Goal: Transaction & Acquisition: Book appointment/travel/reservation

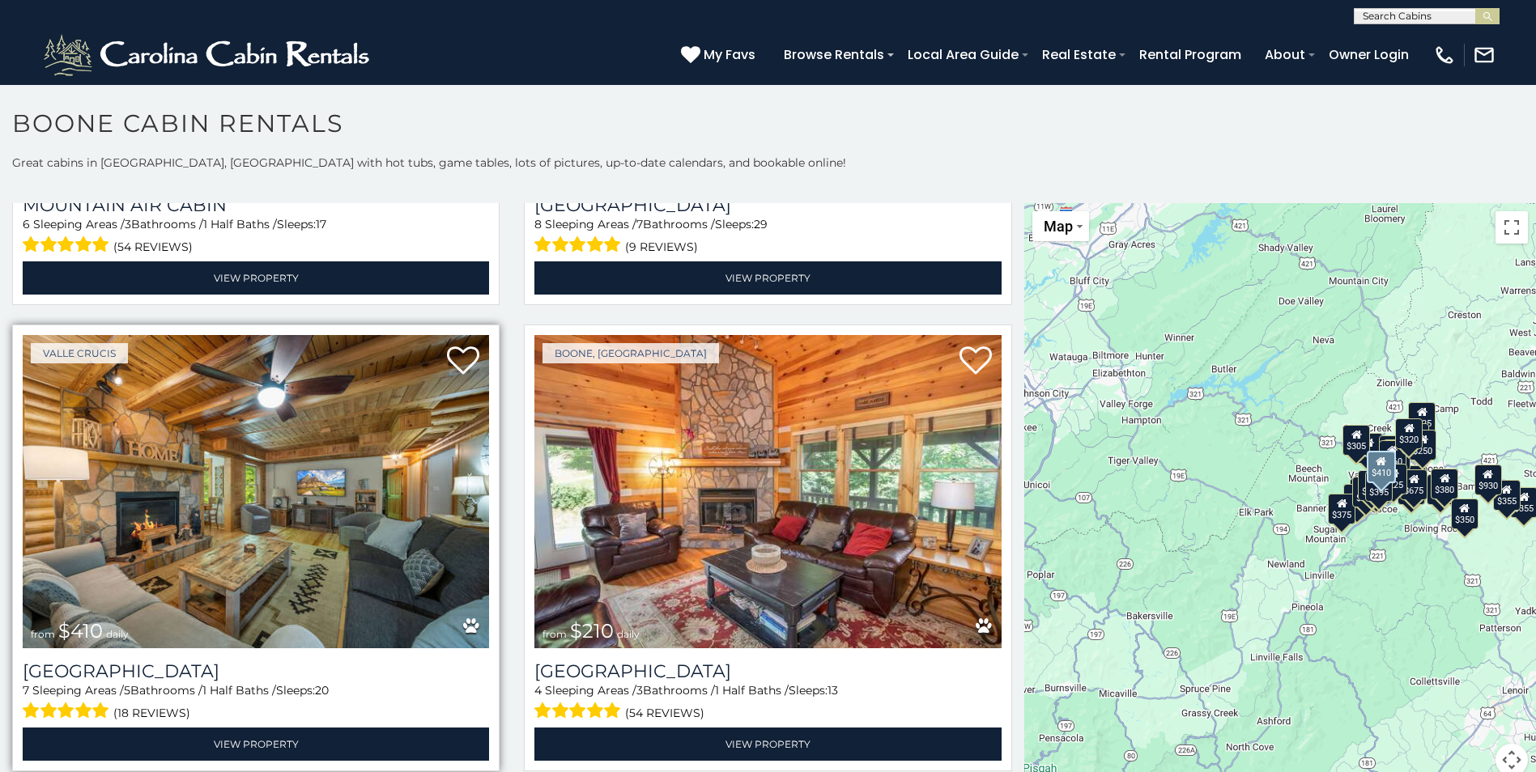
scroll to position [6073, 0]
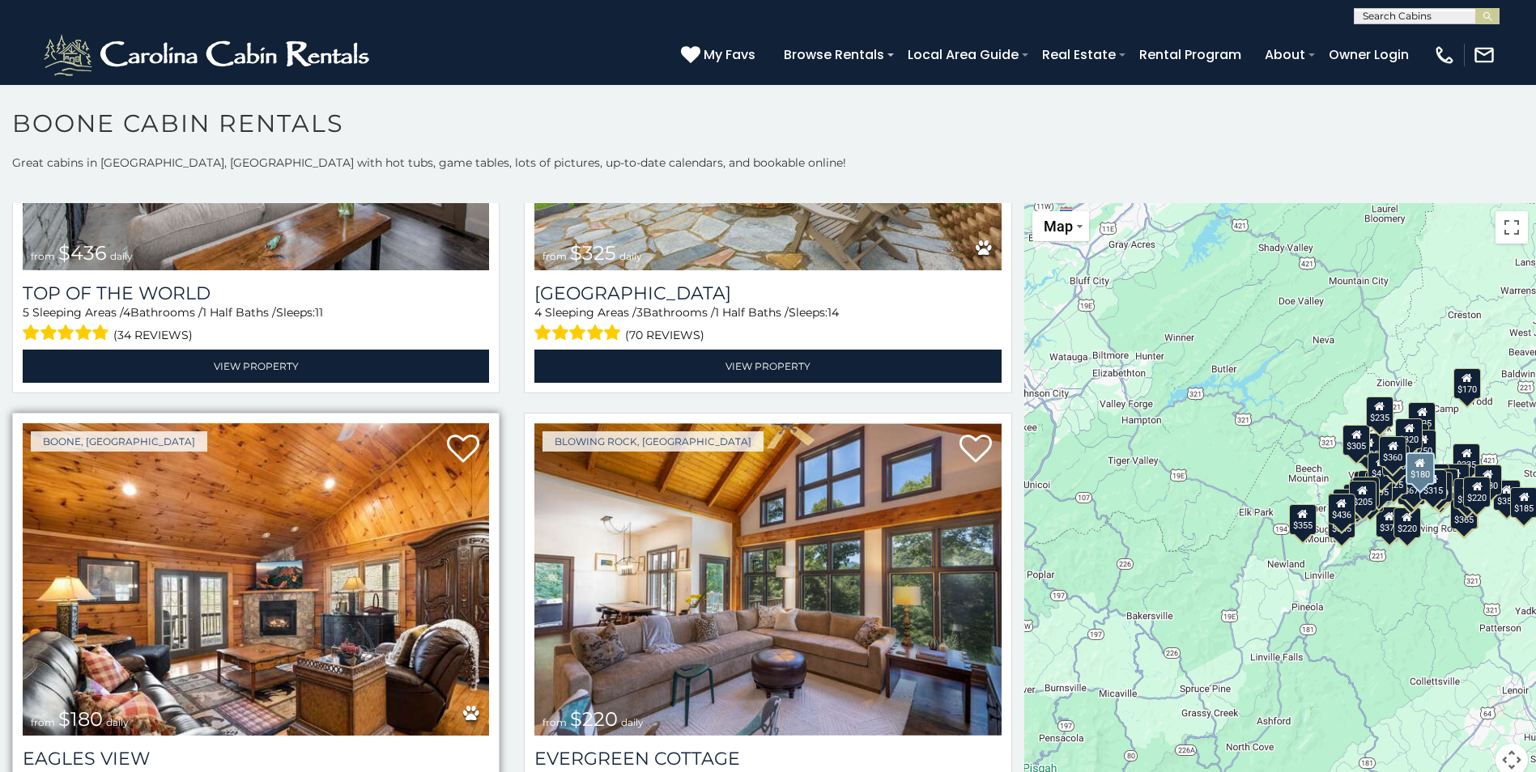
scroll to position [11949, 0]
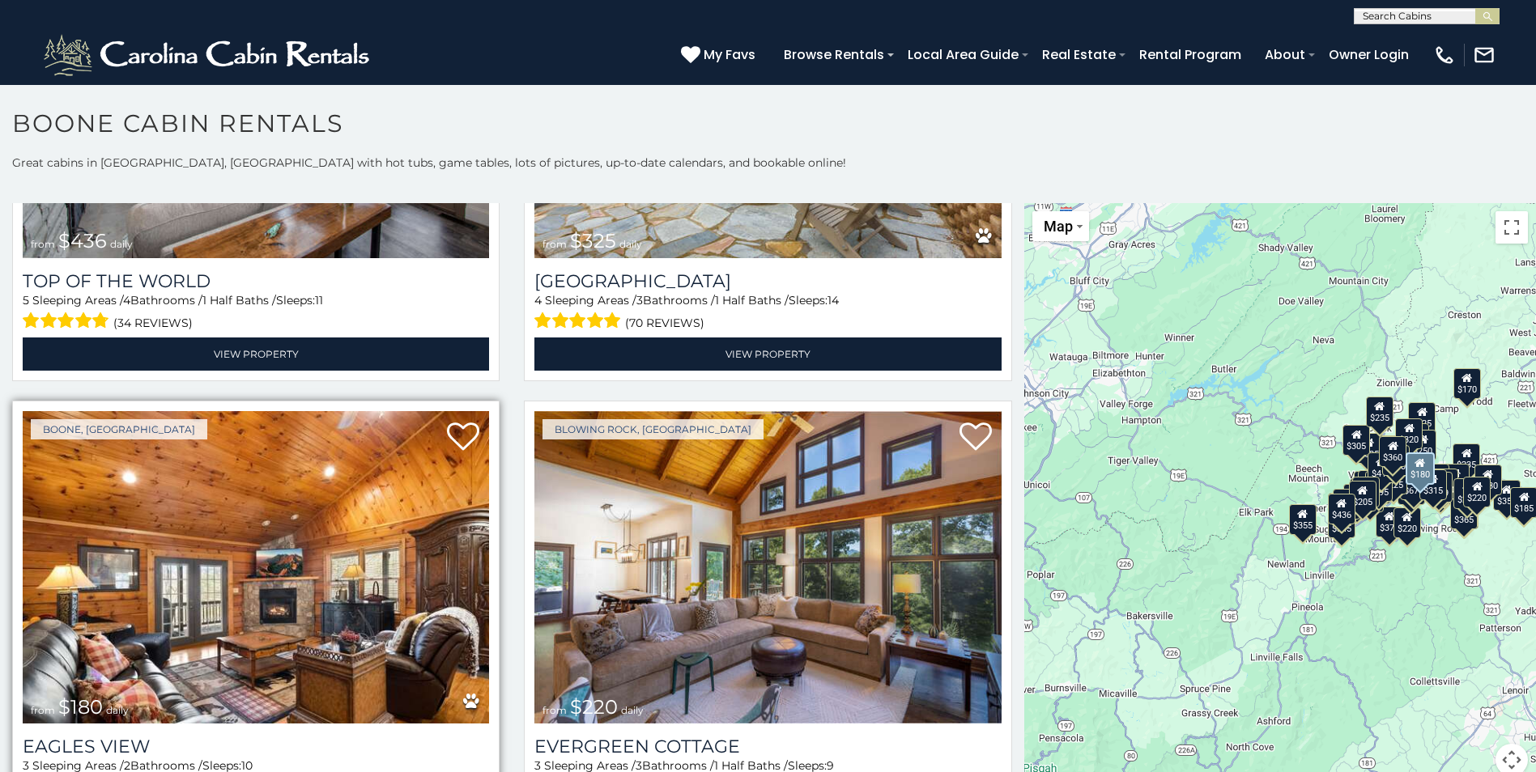
click at [271, 433] on img at bounding box center [256, 567] width 466 height 313
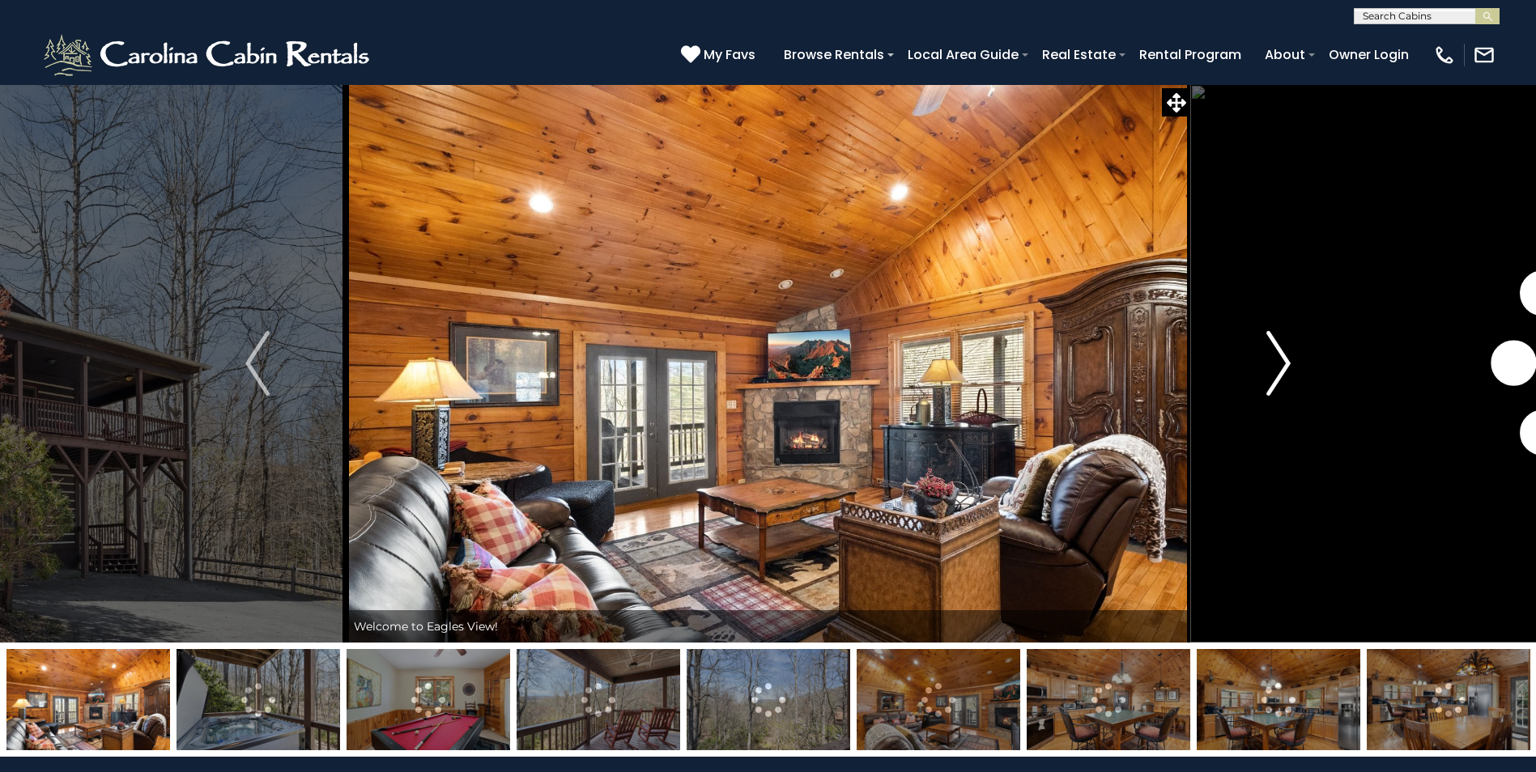
click at [1279, 364] on img "Next" at bounding box center [1278, 363] width 24 height 65
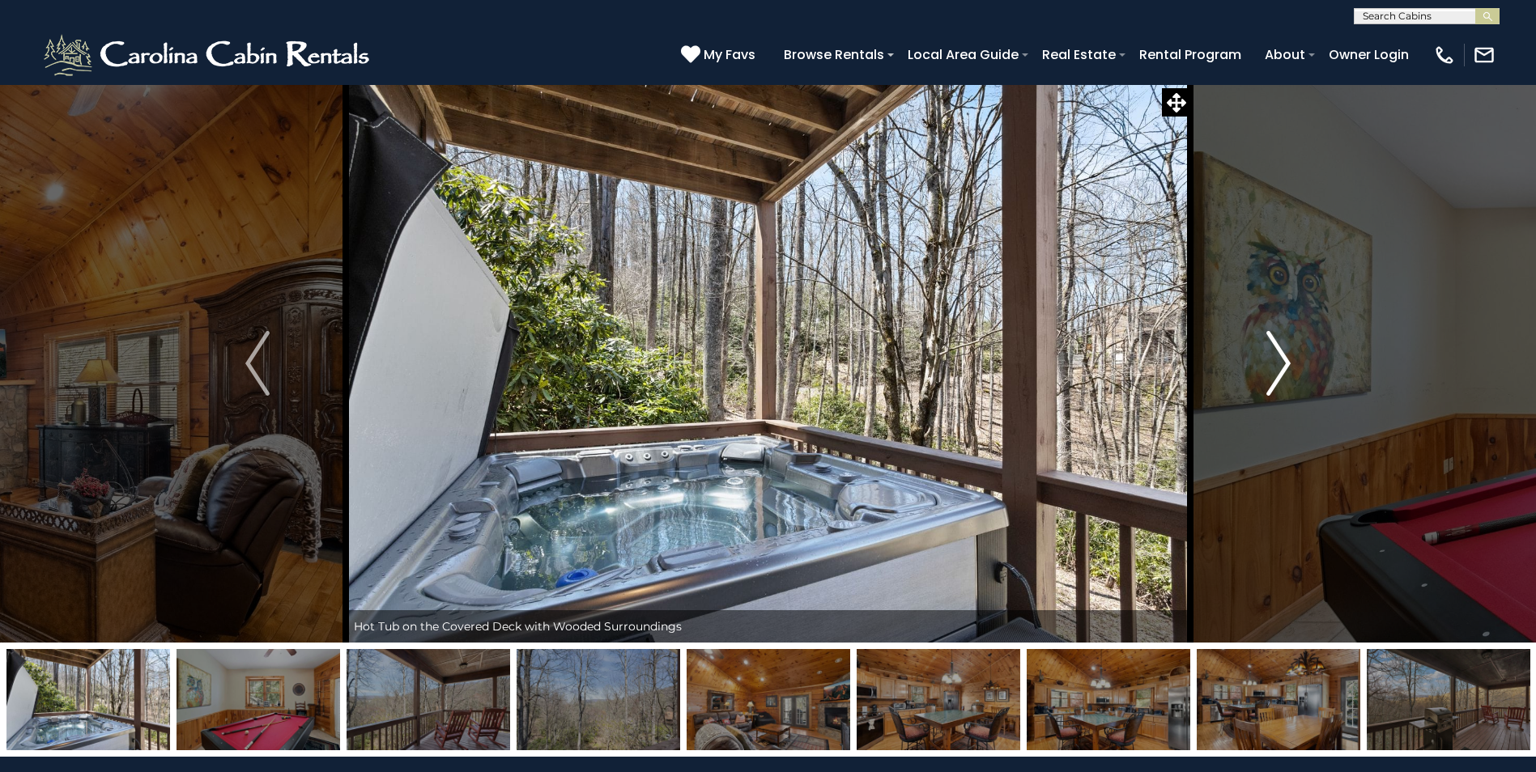
click at [1279, 364] on img "Next" at bounding box center [1278, 363] width 24 height 65
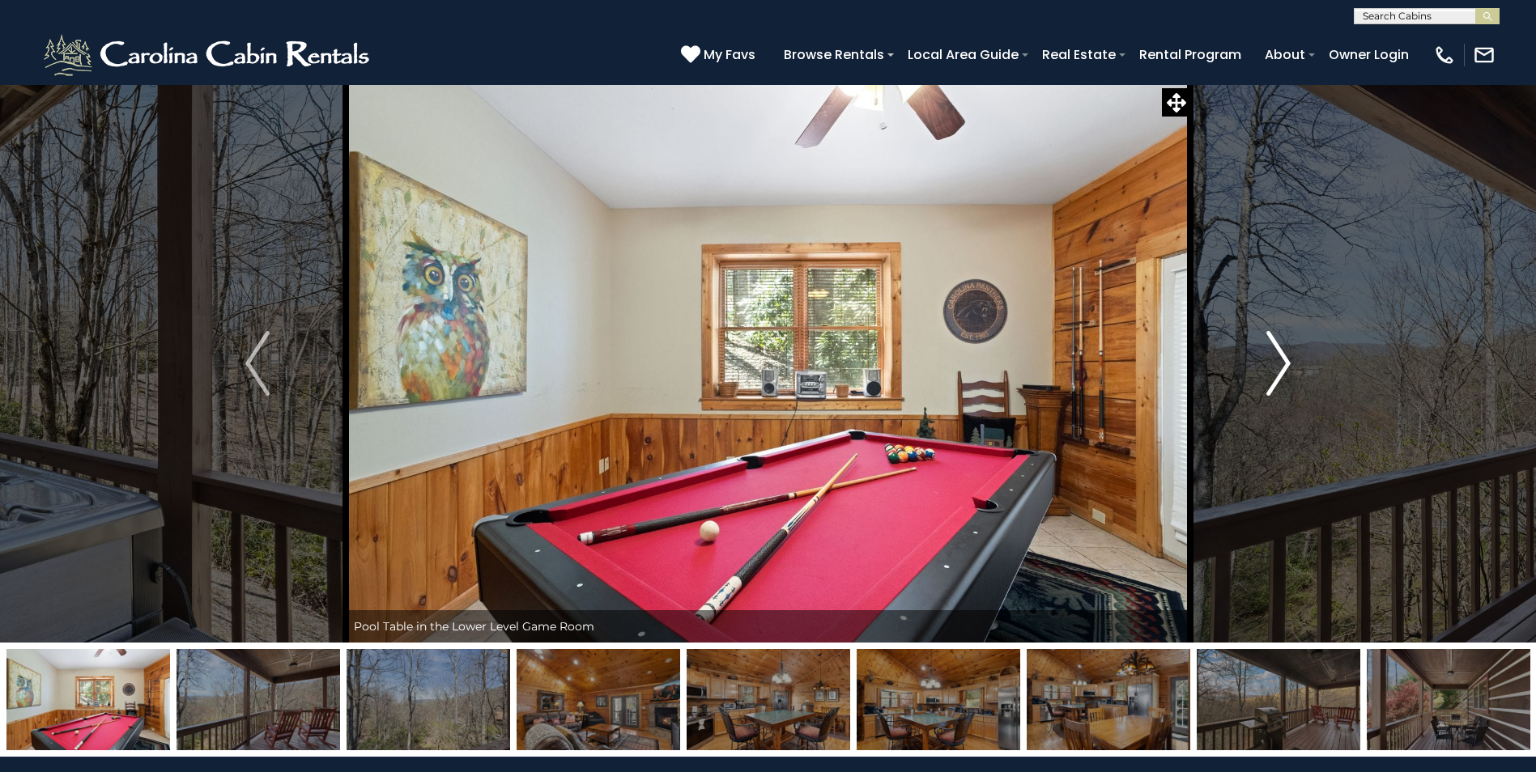
click at [1279, 364] on img "Next" at bounding box center [1278, 363] width 24 height 65
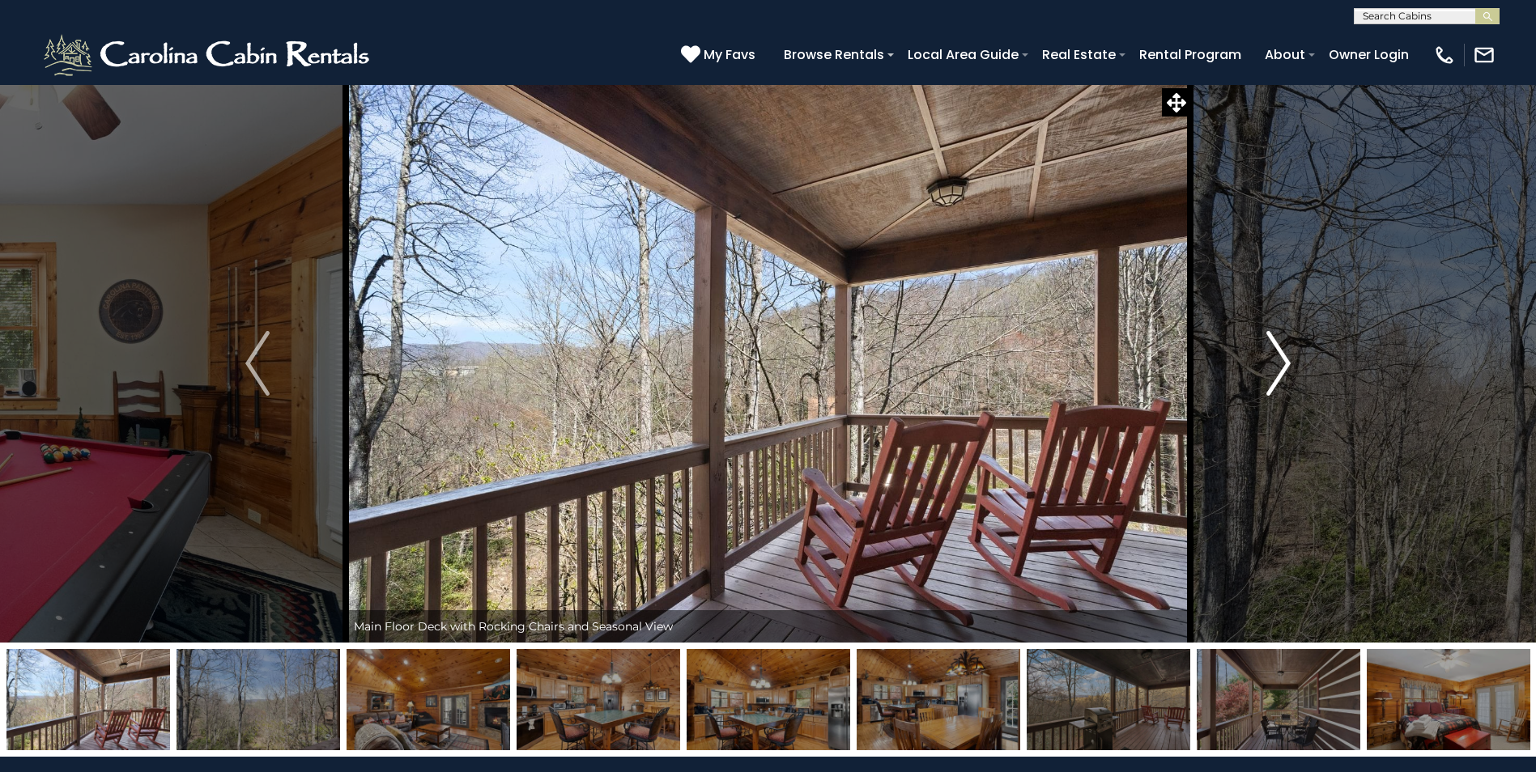
click at [1279, 364] on img "Next" at bounding box center [1278, 363] width 24 height 65
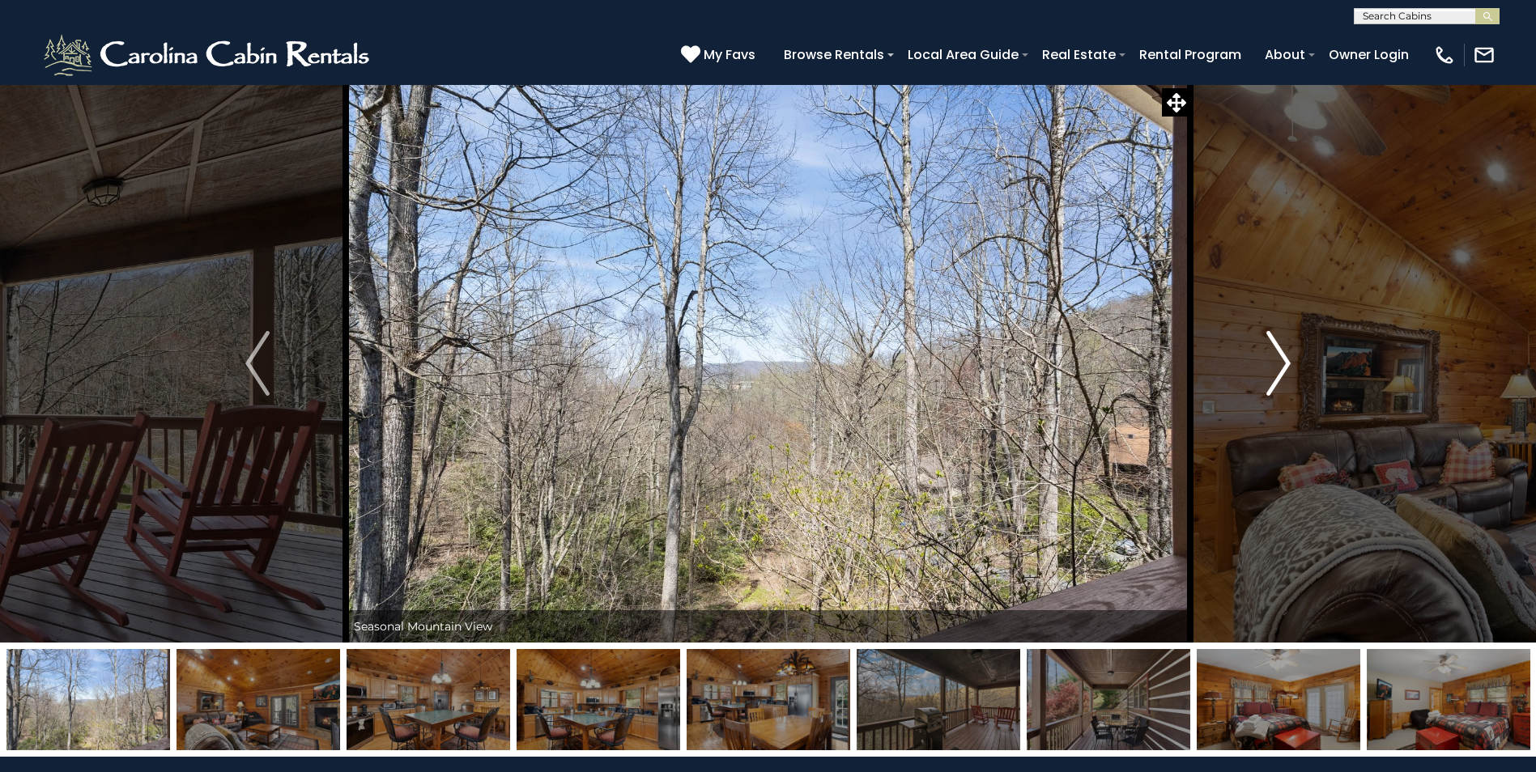
click at [1279, 364] on img "Next" at bounding box center [1278, 363] width 24 height 65
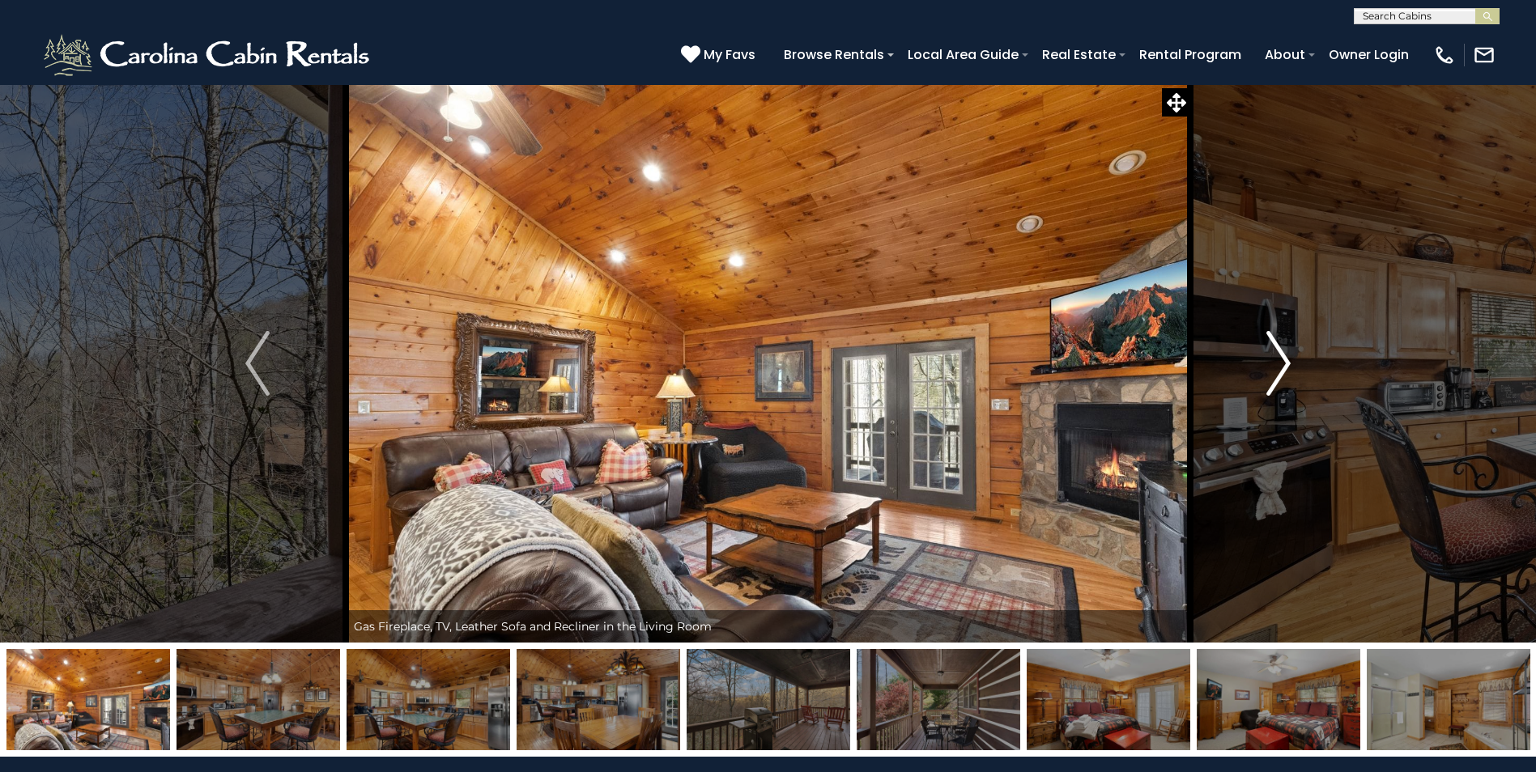
click at [1279, 364] on img "Next" at bounding box center [1278, 363] width 24 height 65
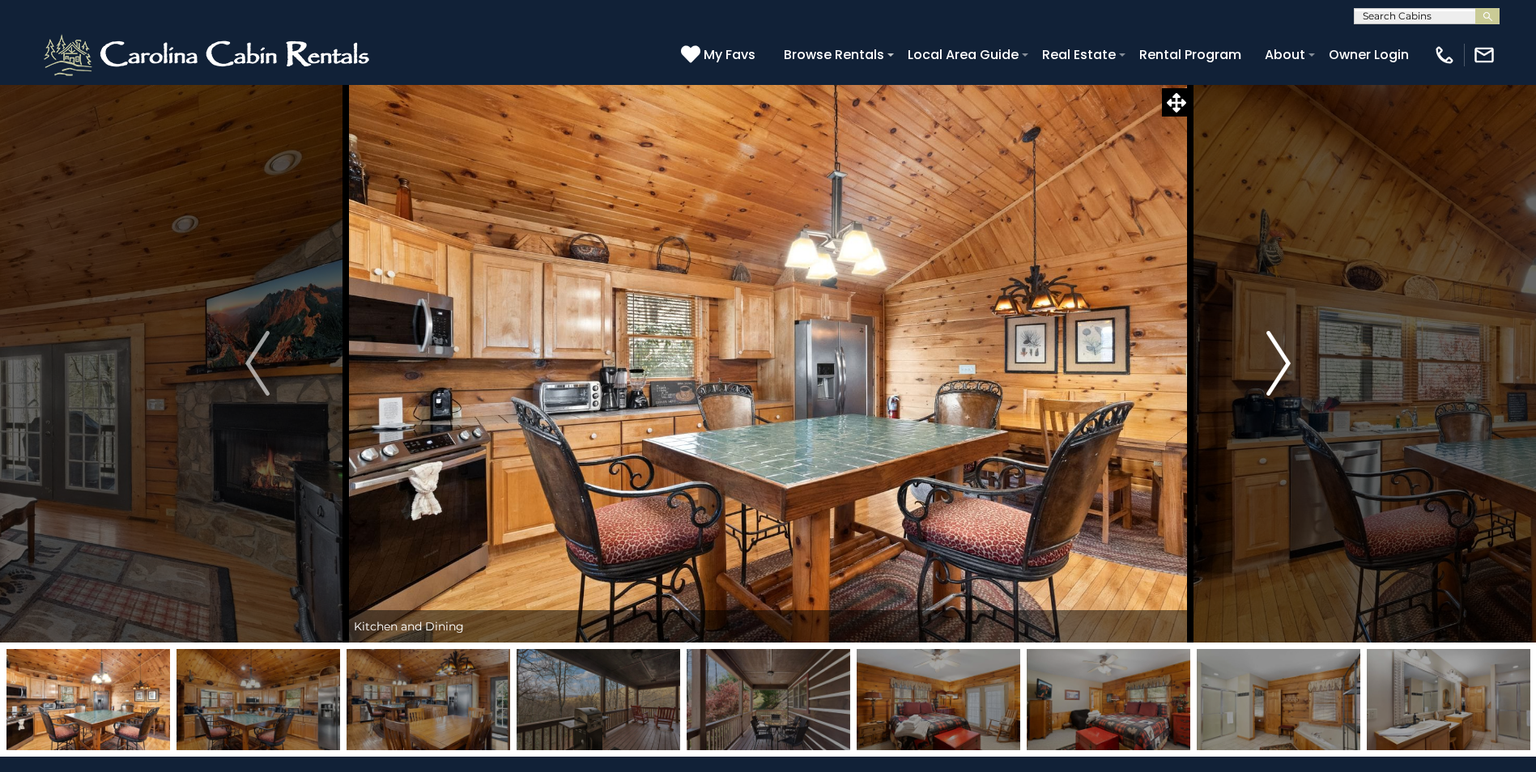
click at [1282, 369] on img "Next" at bounding box center [1278, 363] width 24 height 65
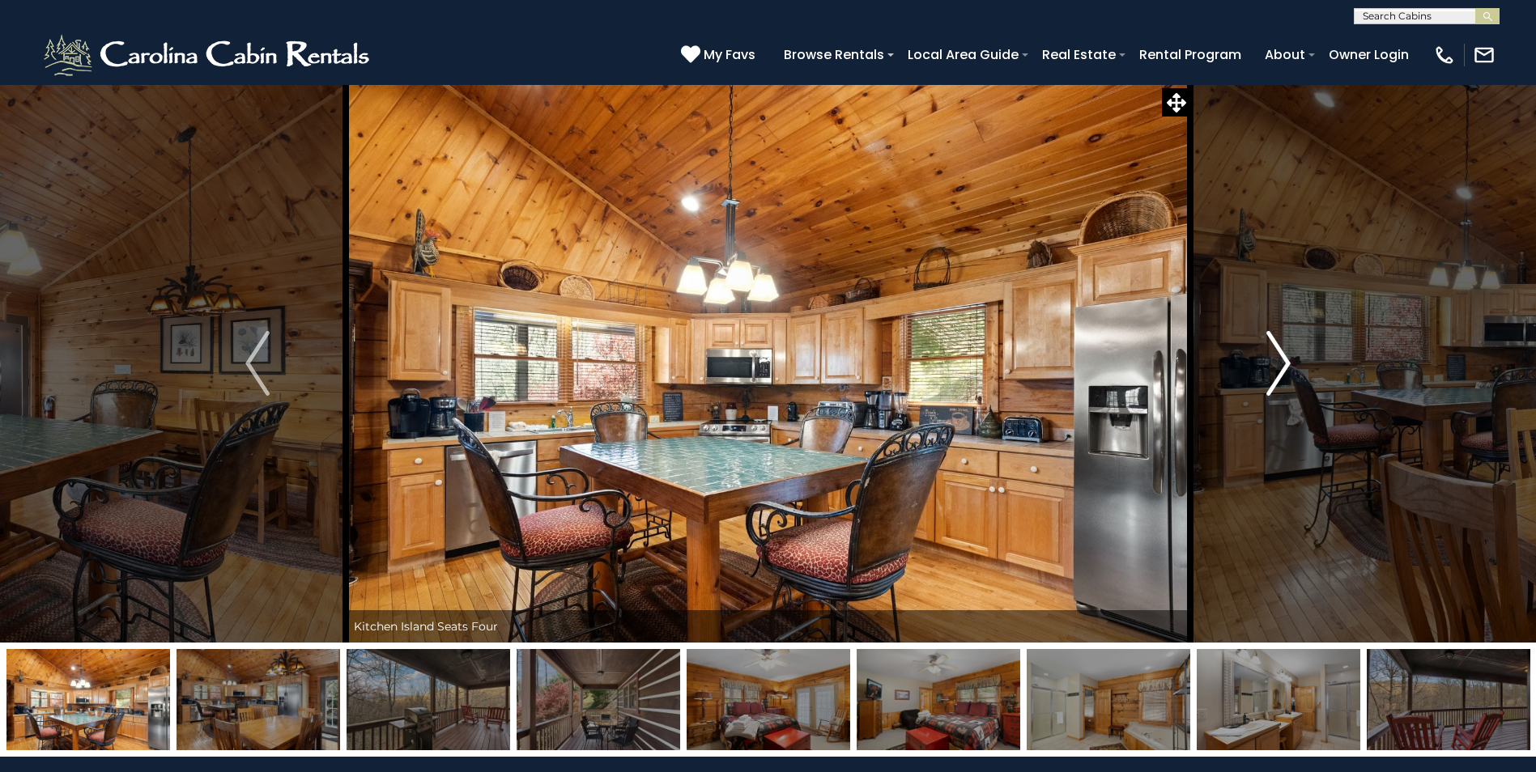
click at [1282, 369] on img "Next" at bounding box center [1278, 363] width 24 height 65
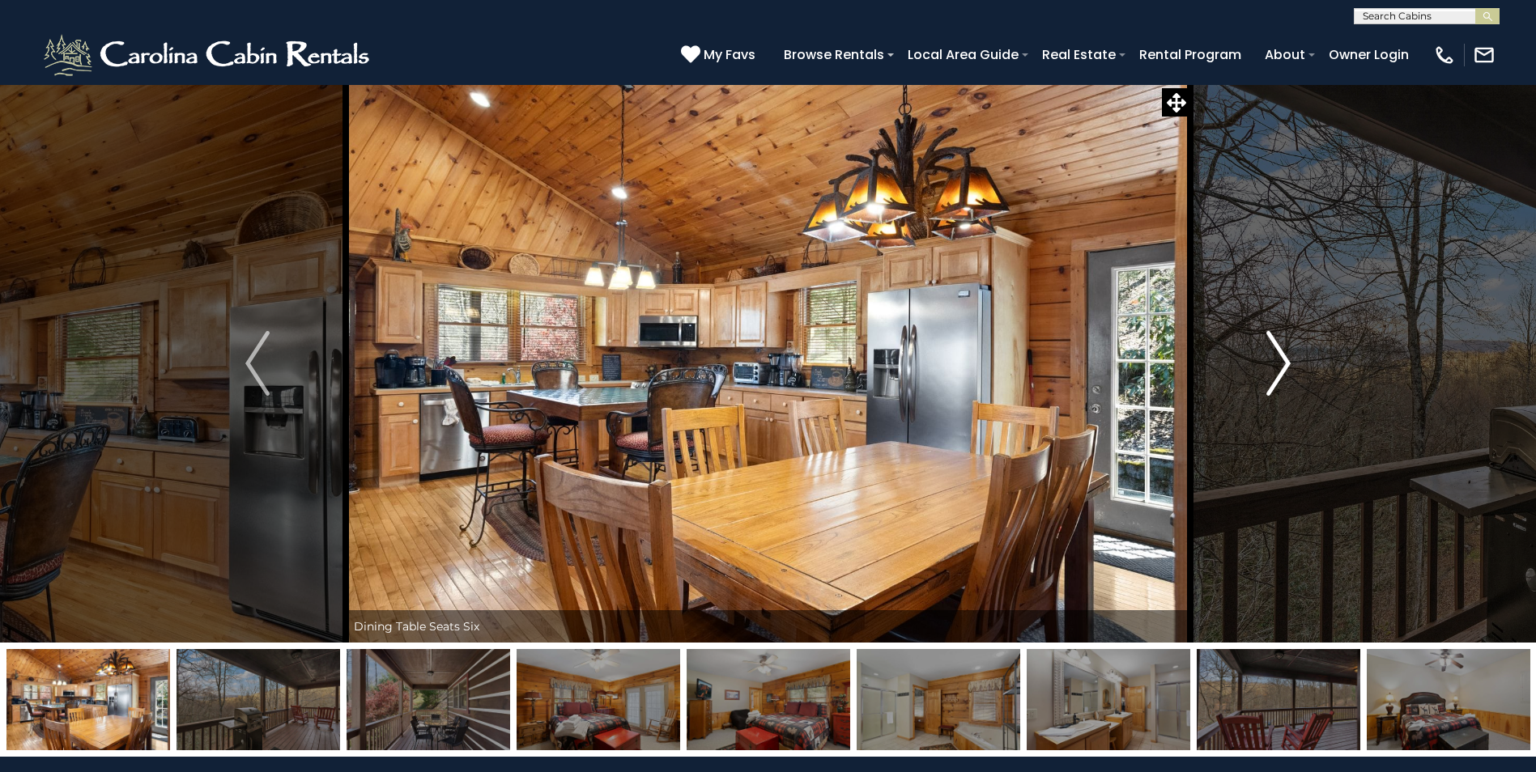
click at [1282, 369] on img "Next" at bounding box center [1278, 363] width 24 height 65
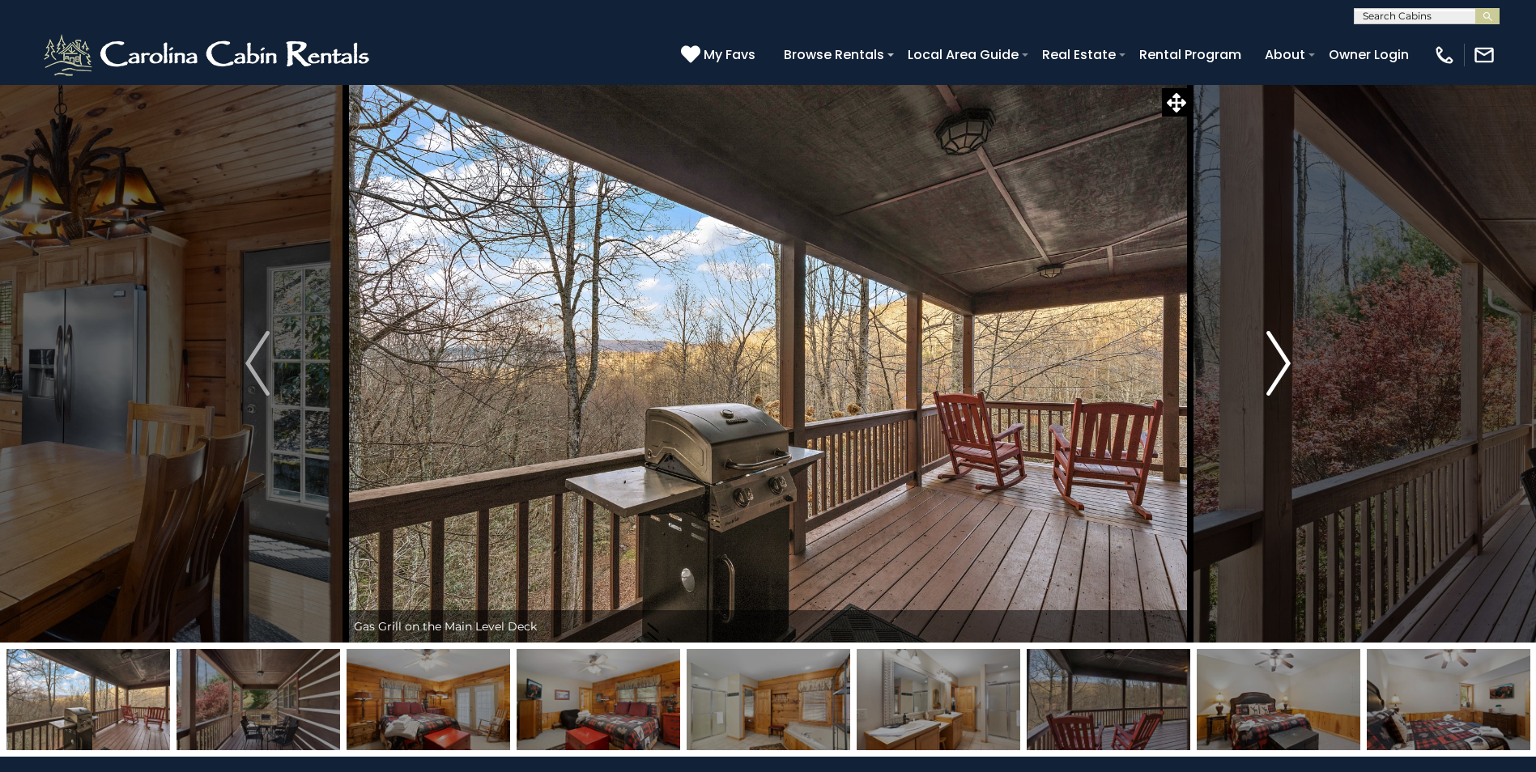
click at [1282, 369] on img "Next" at bounding box center [1278, 363] width 24 height 65
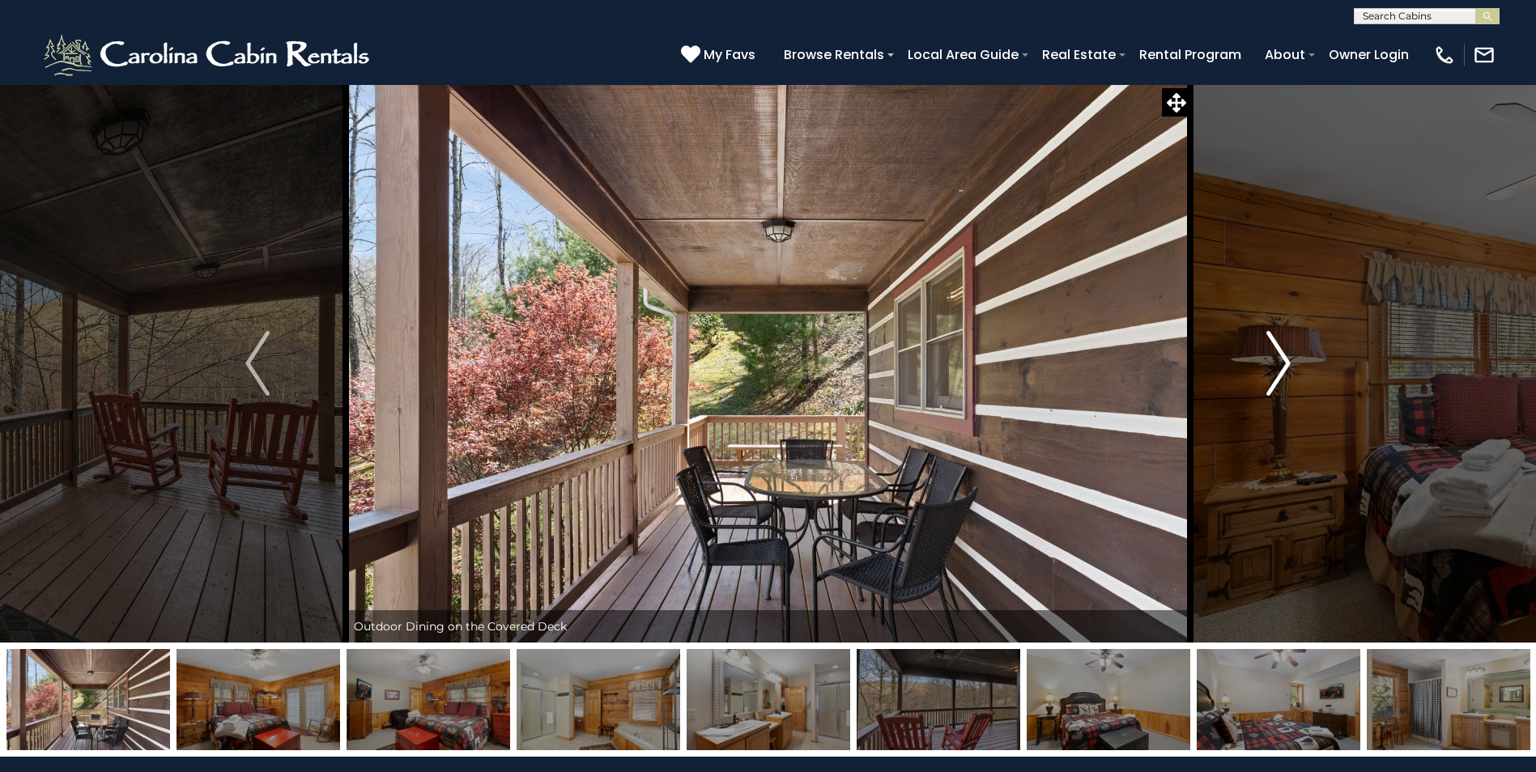
click at [1282, 369] on img "Next" at bounding box center [1278, 363] width 24 height 65
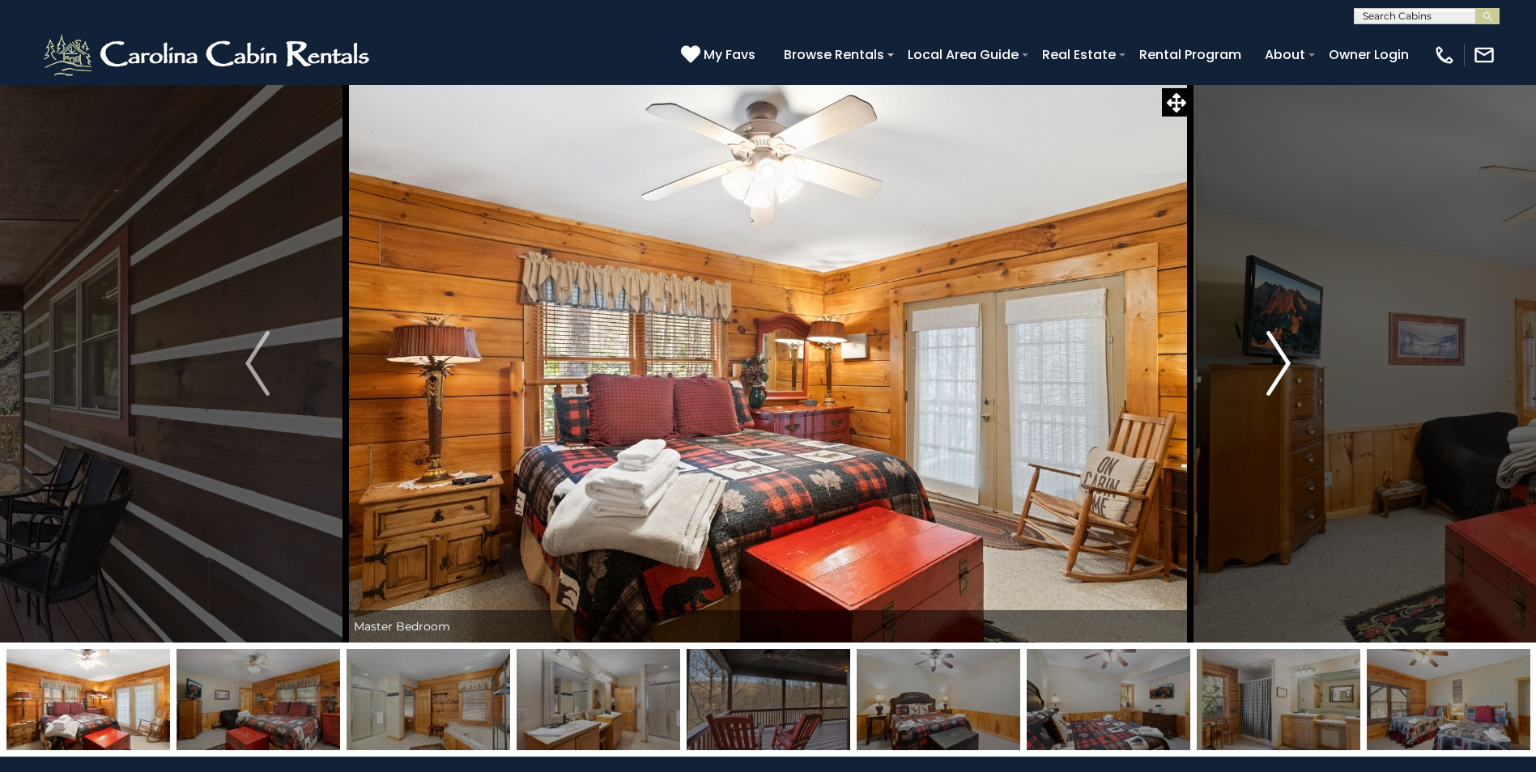
click at [1282, 369] on img "Next" at bounding box center [1278, 363] width 24 height 65
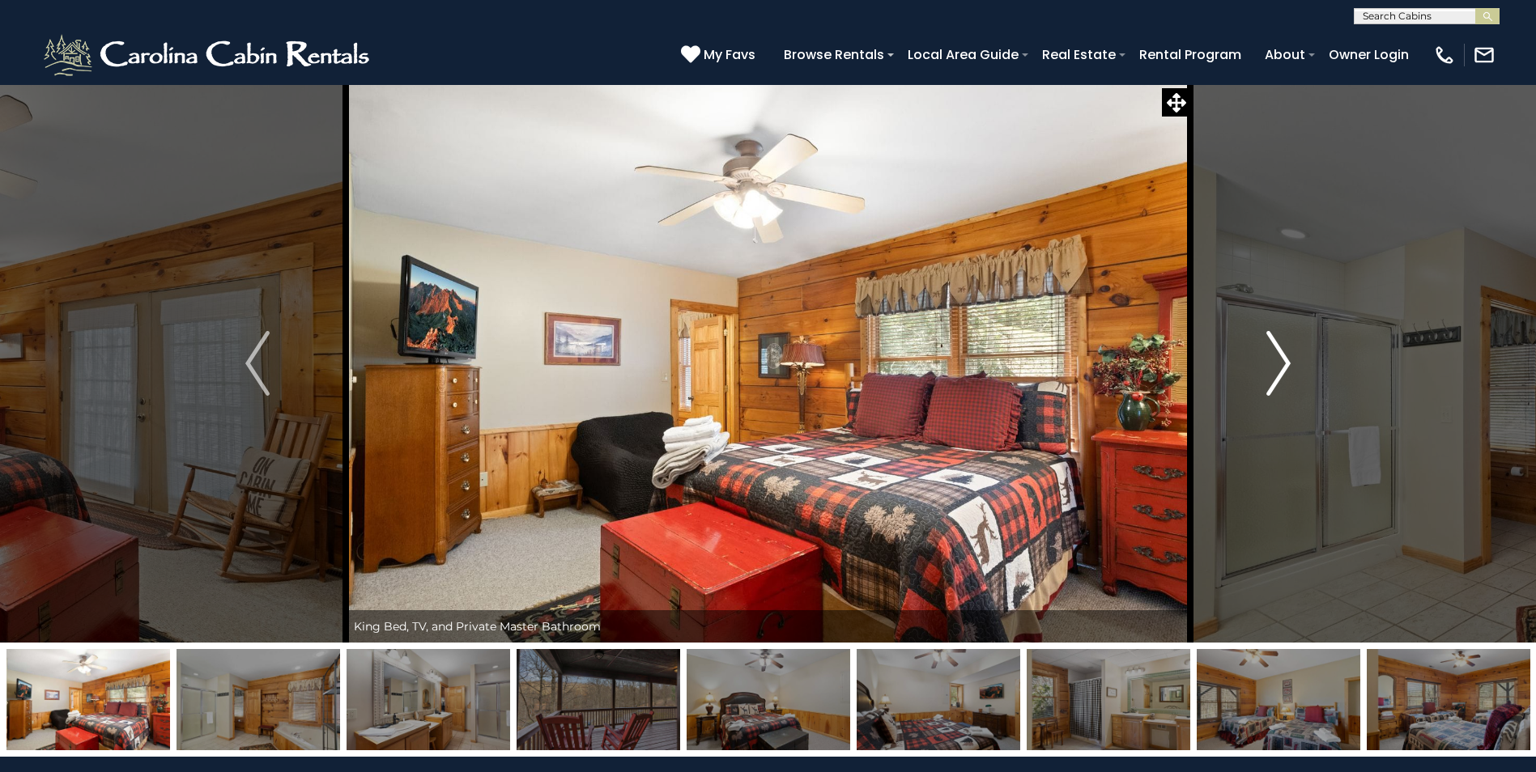
click at [1282, 369] on img "Next" at bounding box center [1278, 363] width 24 height 65
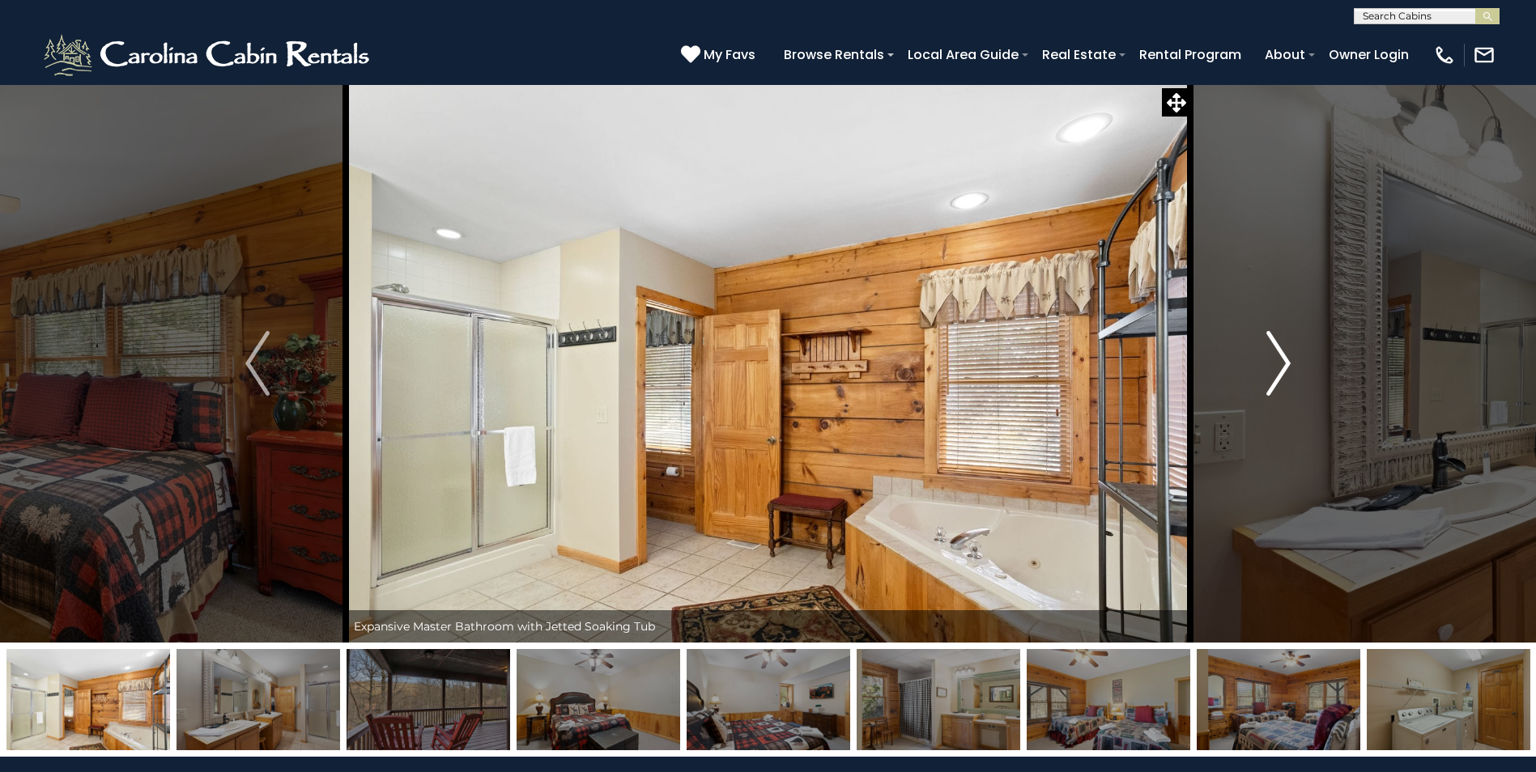
click at [1282, 369] on img "Next" at bounding box center [1278, 363] width 24 height 65
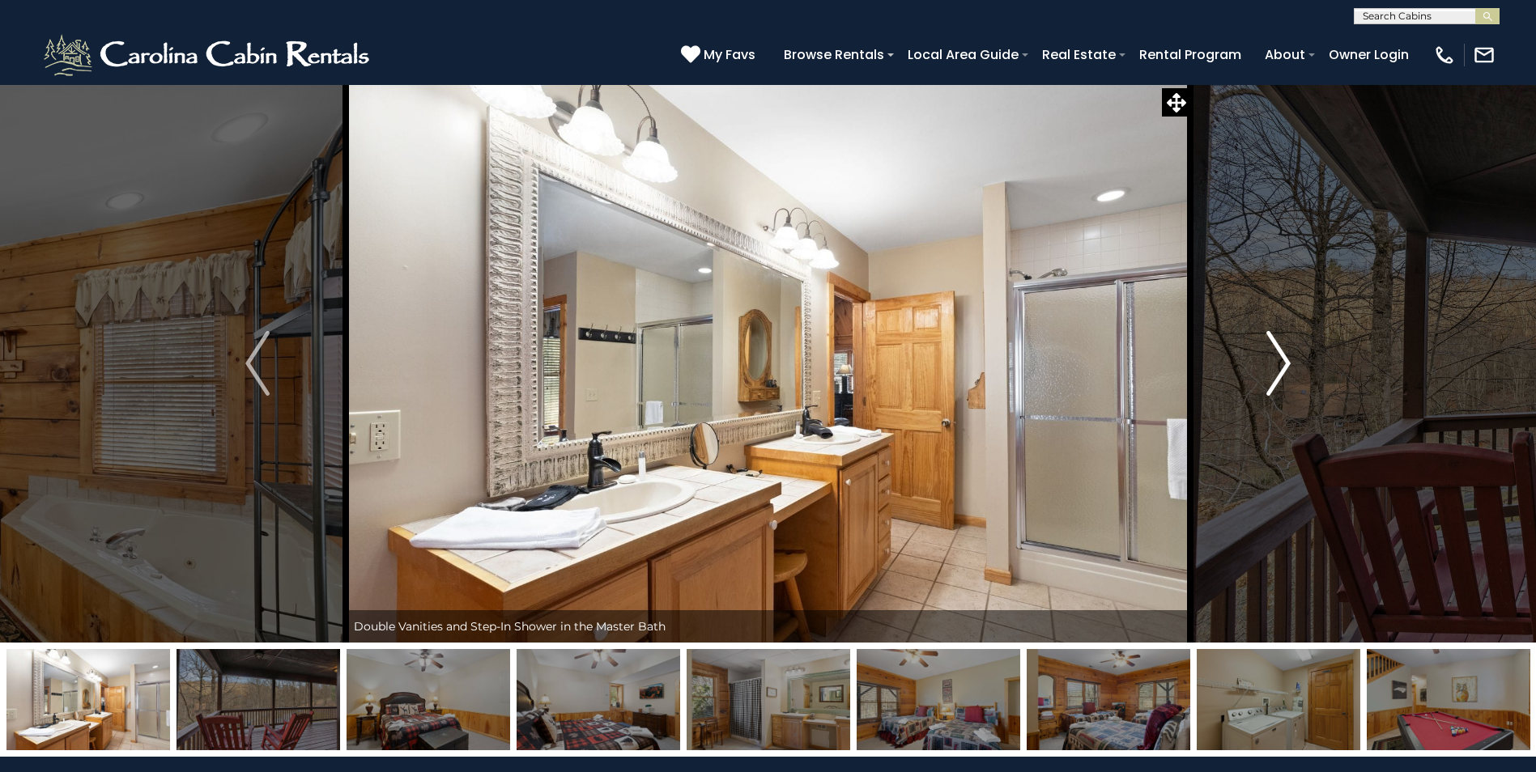
click at [1282, 369] on img "Next" at bounding box center [1278, 363] width 24 height 65
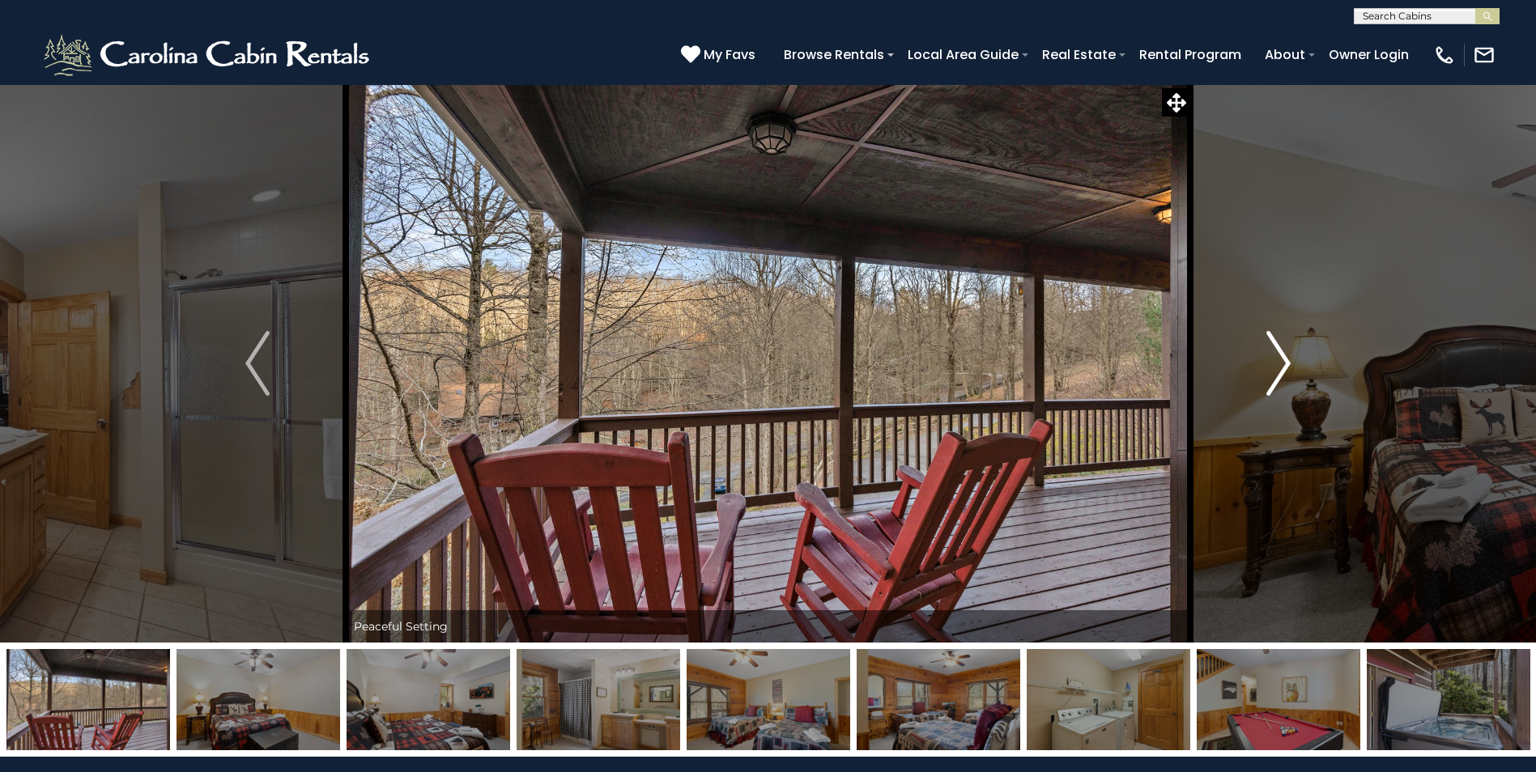
click at [1282, 369] on img "Next" at bounding box center [1278, 363] width 24 height 65
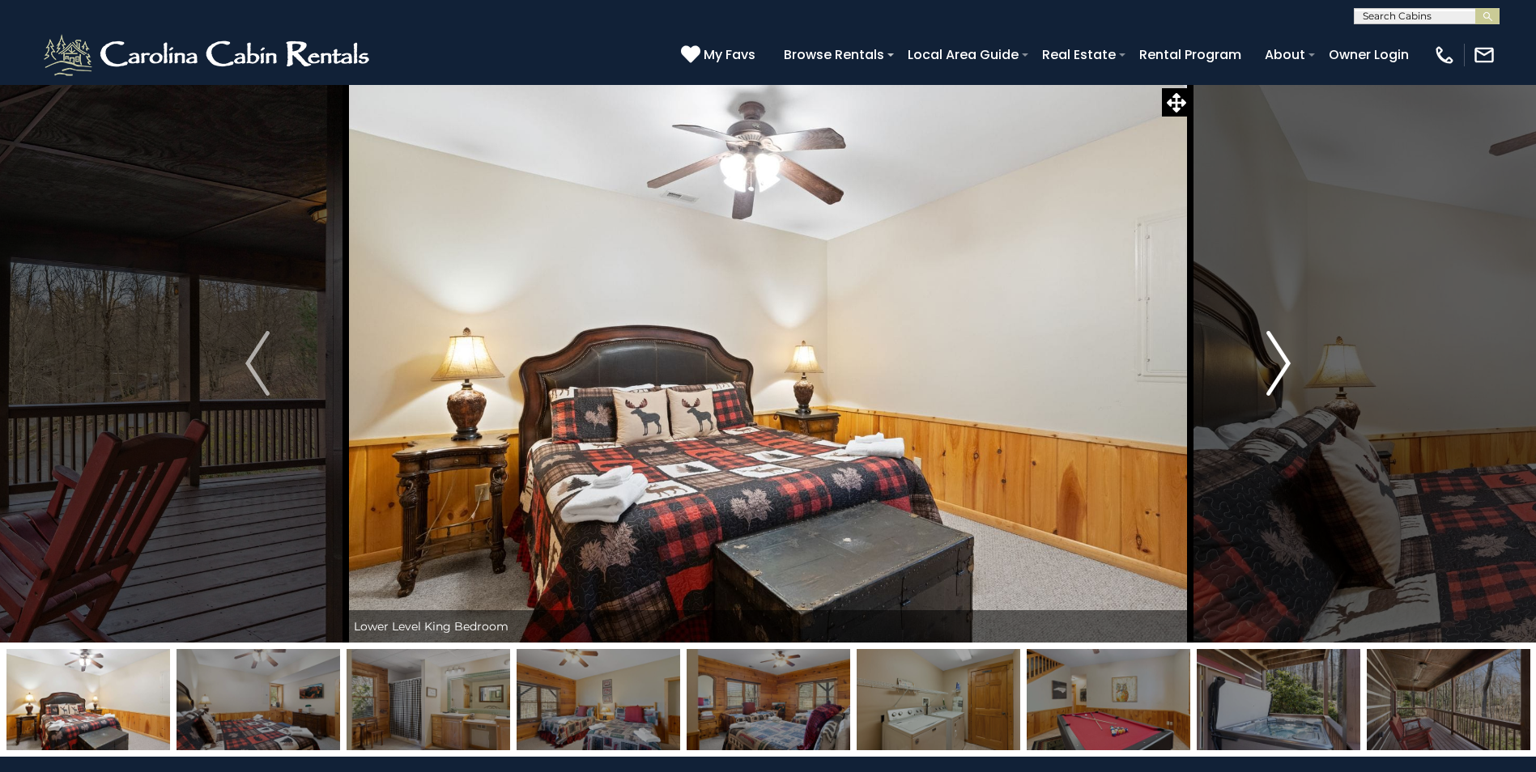
click at [1282, 369] on img "Next" at bounding box center [1278, 363] width 24 height 65
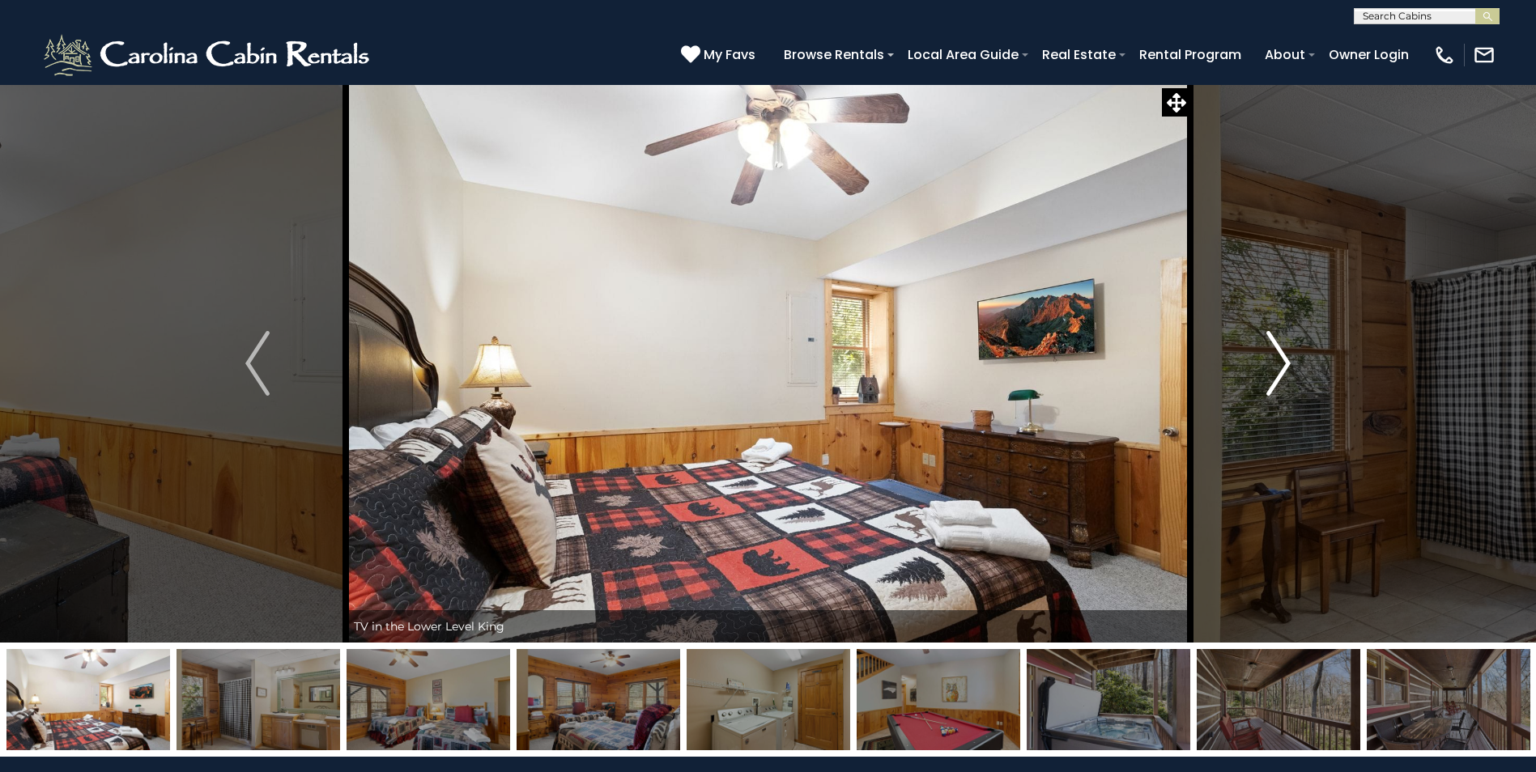
click at [1282, 369] on img "Next" at bounding box center [1278, 363] width 24 height 65
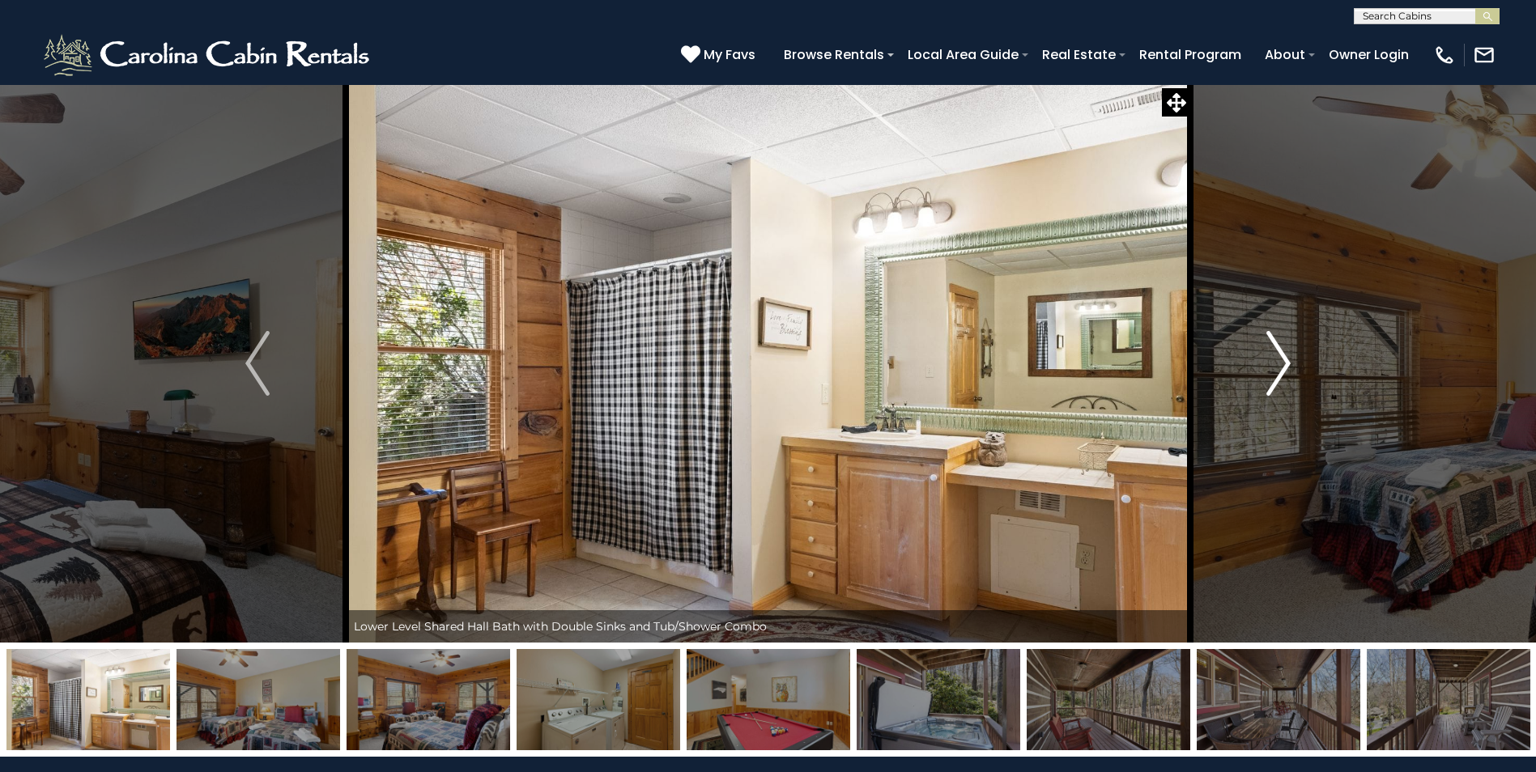
click at [1282, 369] on img "Next" at bounding box center [1278, 363] width 24 height 65
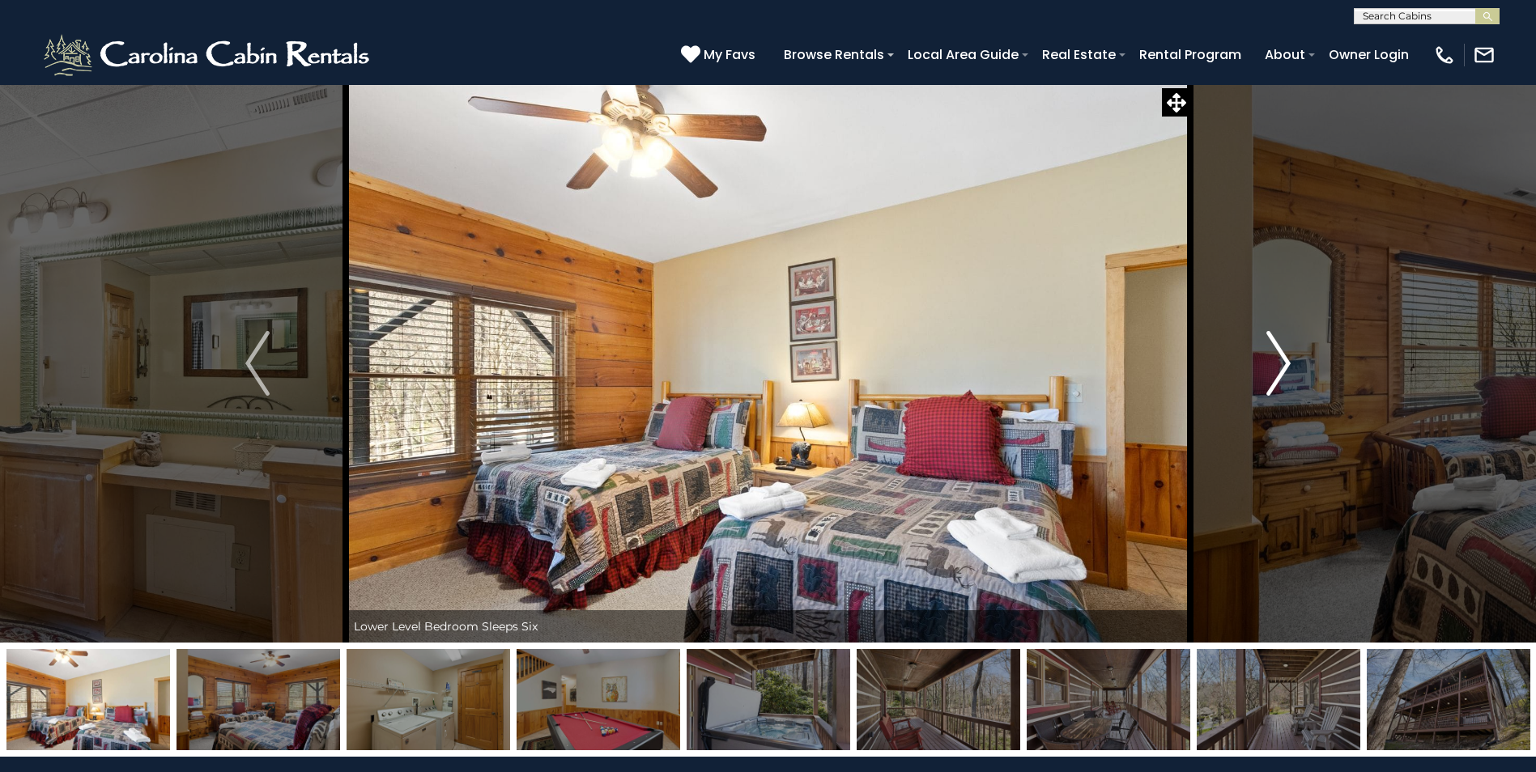
click at [1282, 369] on img "Next" at bounding box center [1278, 363] width 24 height 65
